Goal: Transaction & Acquisition: Purchase product/service

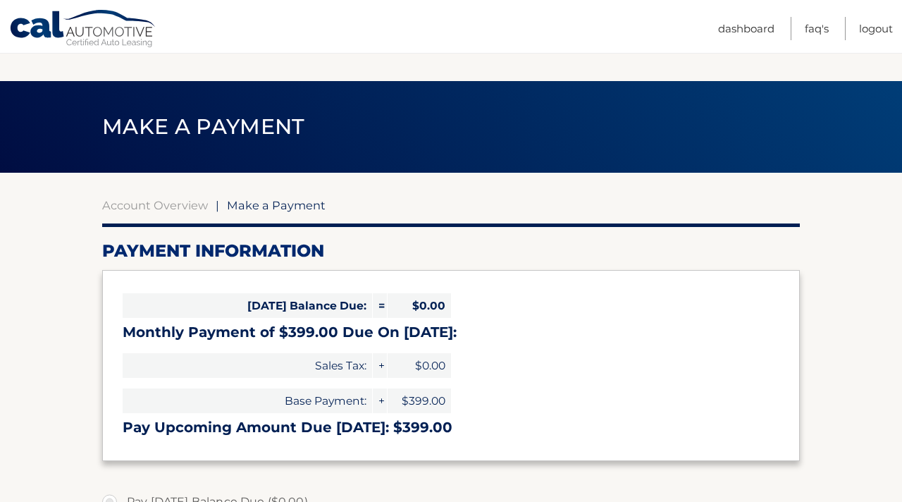
select select "MmJjNTZjMjAtZmQxMi00M2E4LWI3Y2UtNTRkMGMyZjFkOTlk"
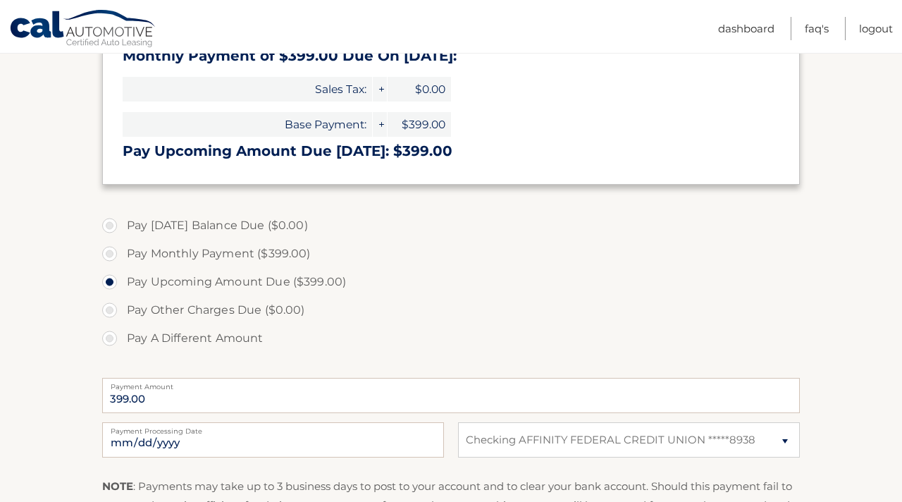
scroll to position [274, 0]
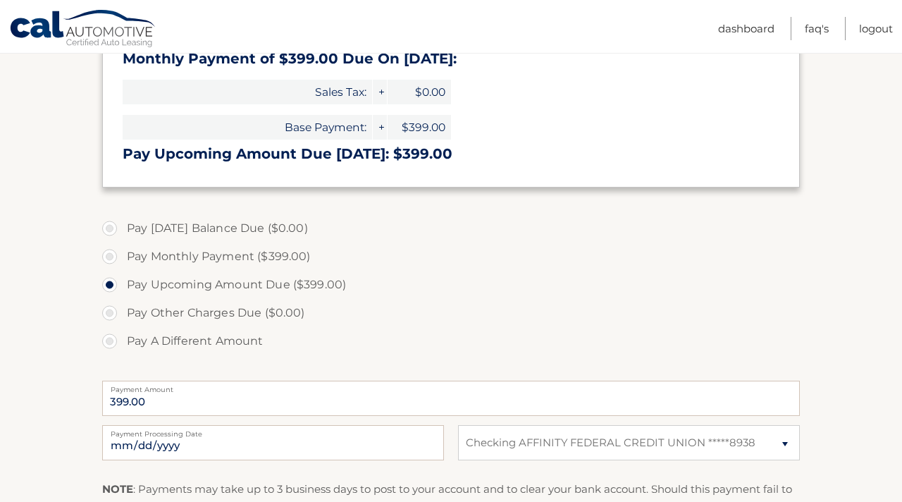
click at [110, 229] on label "Pay [DATE] Balance Due ($0.00)" at bounding box center [451, 228] width 698 height 28
click at [118, 253] on label "Pay Monthly Payment ($399.00)" at bounding box center [451, 257] width 698 height 28
click at [118, 253] on input "Pay Monthly Payment ($399.00)" at bounding box center [115, 254] width 14 height 23
radio input "true"
click at [109, 232] on label "Pay [DATE] Balance Due ($0.00)" at bounding box center [451, 228] width 698 height 28
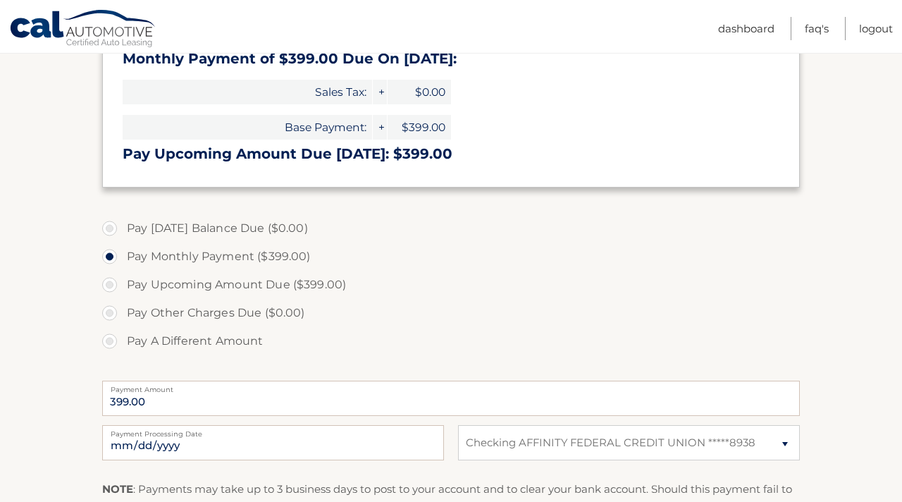
click at [115, 287] on label "Pay Upcoming Amount Due ($399.00)" at bounding box center [451, 285] width 698 height 28
click at [115, 287] on input "Pay Upcoming Amount Due ($399.00)" at bounding box center [115, 282] width 14 height 23
radio input "true"
click at [148, 441] on input "[DATE]" at bounding box center [273, 442] width 342 height 35
click at [88, 374] on section "Account Overview | Make a Payment Payment Information [DATE] Balance Due: = $0.…" at bounding box center [451, 263] width 902 height 728
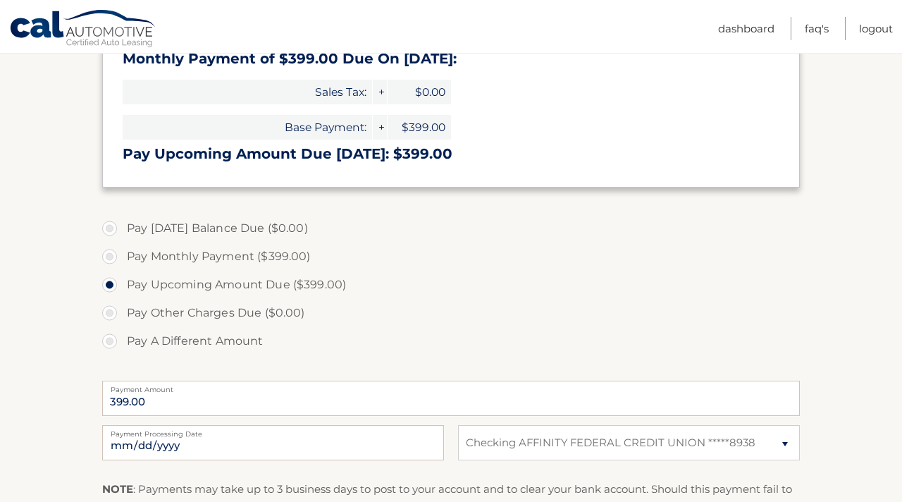
click at [85, 373] on section "Account Overview | Make a Payment Payment Information [DATE] Balance Due: = $0.…" at bounding box center [451, 263] width 902 height 728
